Goal: Information Seeking & Learning: Learn about a topic

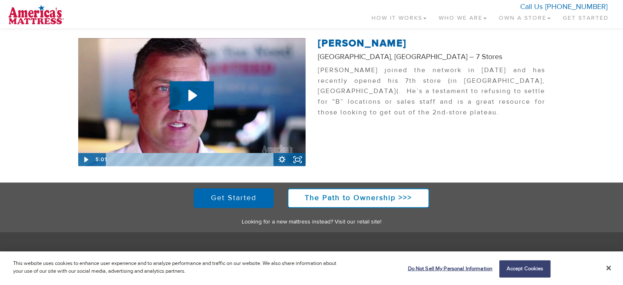
scroll to position [428, 0]
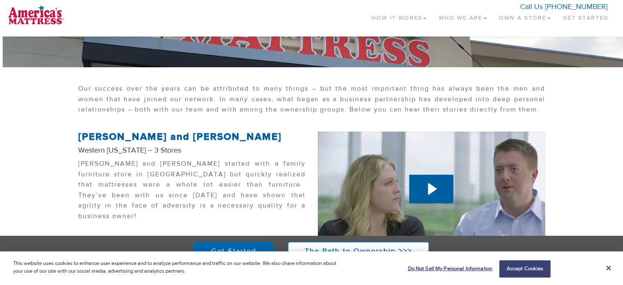
scroll to position [164, 0]
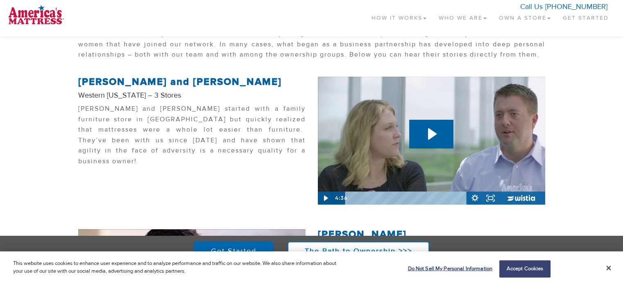
click at [41, 90] on section "Patrick and Ashley Unverferth Western Colorado – 3 Stores Patrick and Ashley st…" at bounding box center [311, 136] width 623 height 136
click at [39, 16] on img at bounding box center [36, 14] width 56 height 20
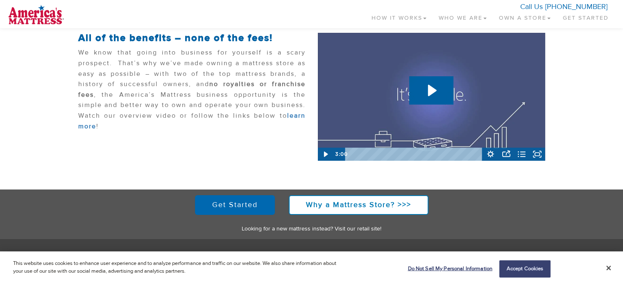
scroll to position [244, 0]
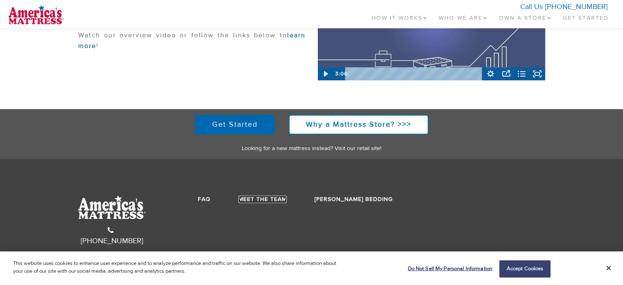
click at [244, 198] on link "Meet the Team" at bounding box center [262, 198] width 48 height 7
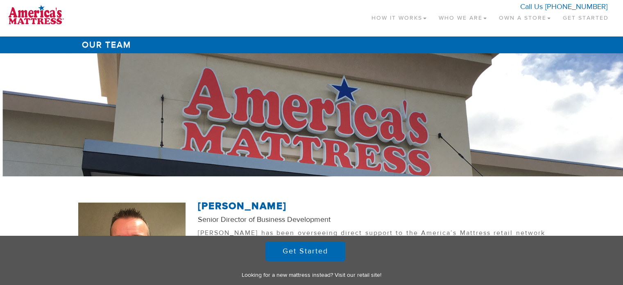
scroll to position [136, 0]
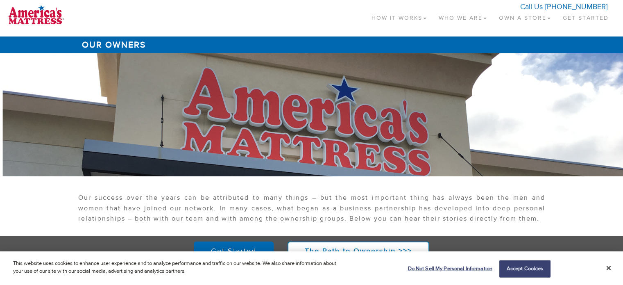
click at [25, 2] on header "Toggle navigation How It Works Why a Mattress Store How it Works Start-up Costs…" at bounding box center [311, 18] width 623 height 36
